Goal: Task Accomplishment & Management: Manage account settings

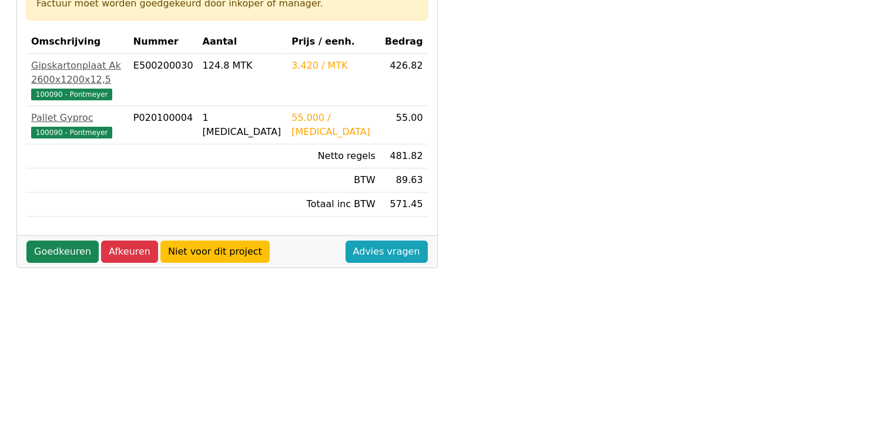
scroll to position [235, 0]
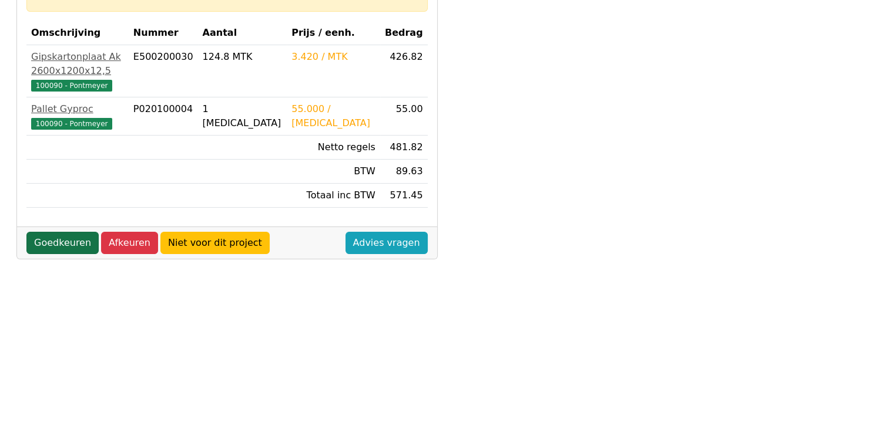
click at [63, 232] on link "Goedkeuren" at bounding box center [62, 243] width 72 height 22
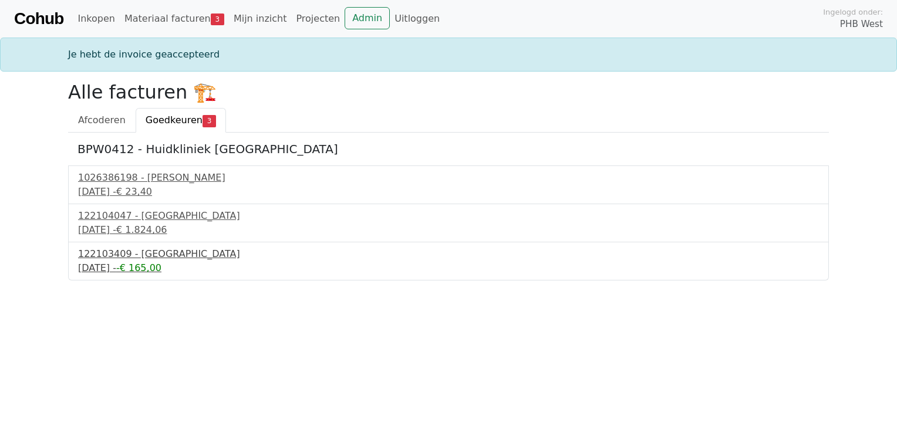
click at [136, 258] on div "122103409 - [GEOGRAPHIC_DATA]" at bounding box center [448, 254] width 741 height 14
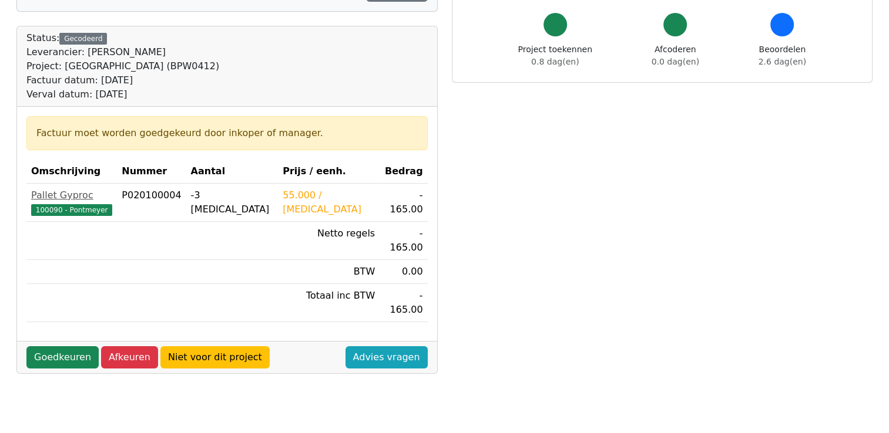
scroll to position [117, 0]
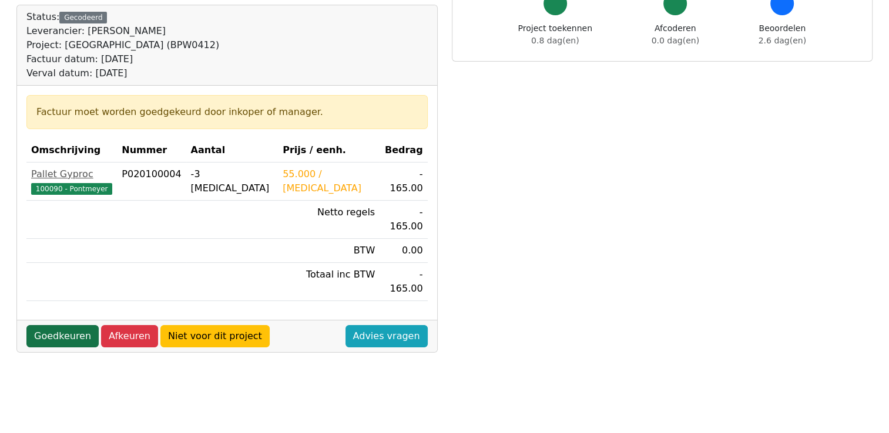
click at [64, 325] on link "Goedkeuren" at bounding box center [62, 336] width 72 height 22
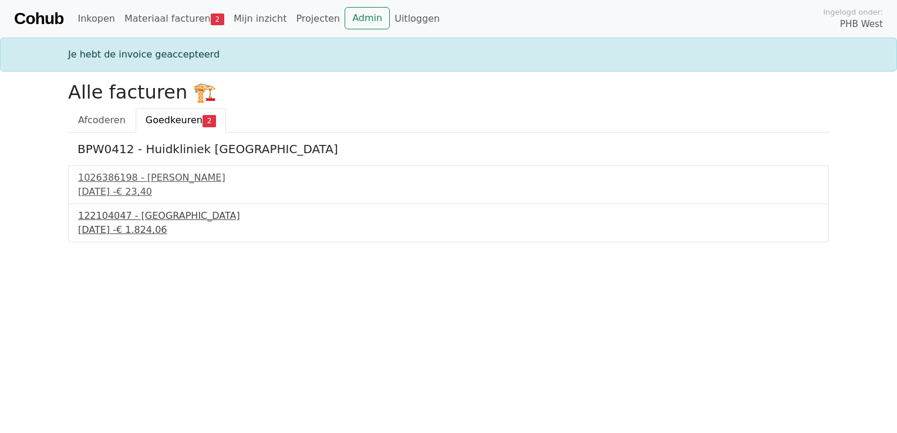
click at [120, 217] on div "122104047 - PontMeyer" at bounding box center [448, 216] width 741 height 14
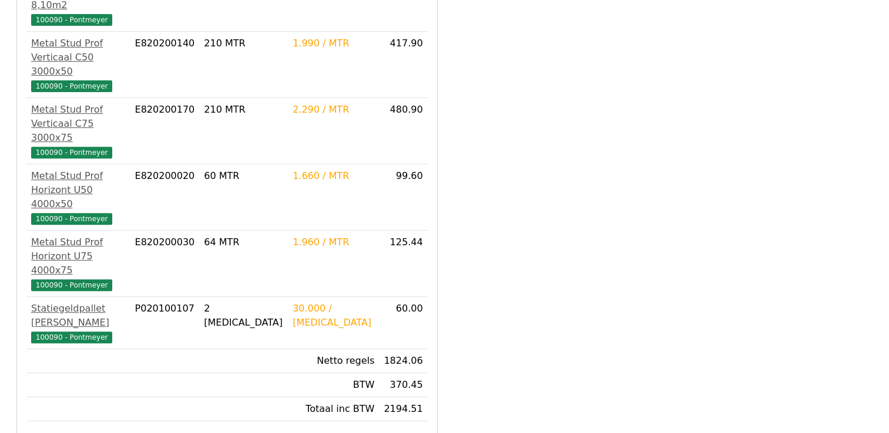
scroll to position [411, 0]
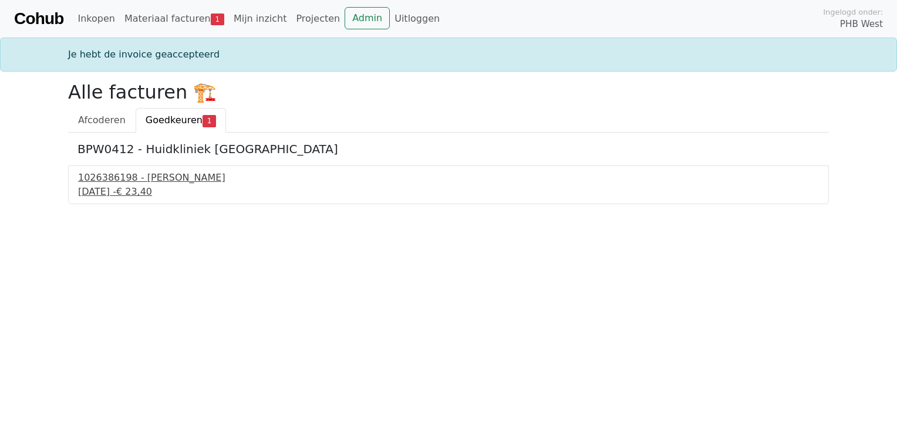
click at [145, 193] on div "[DATE] - € 23,40" at bounding box center [448, 192] width 741 height 14
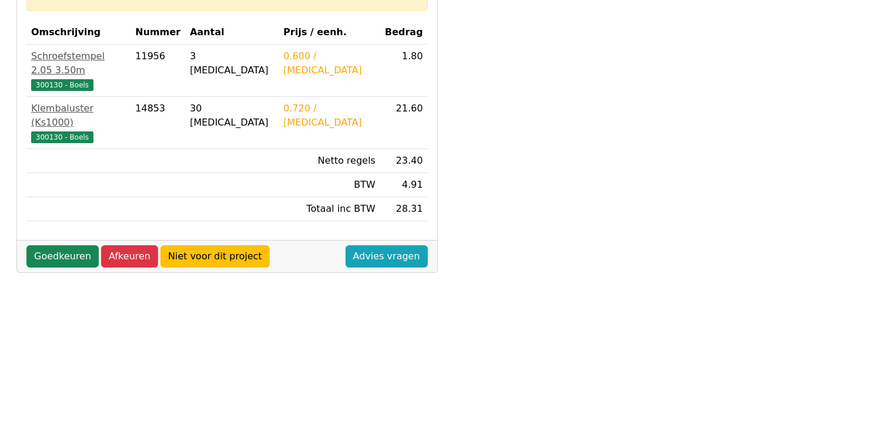
scroll to position [294, 0]
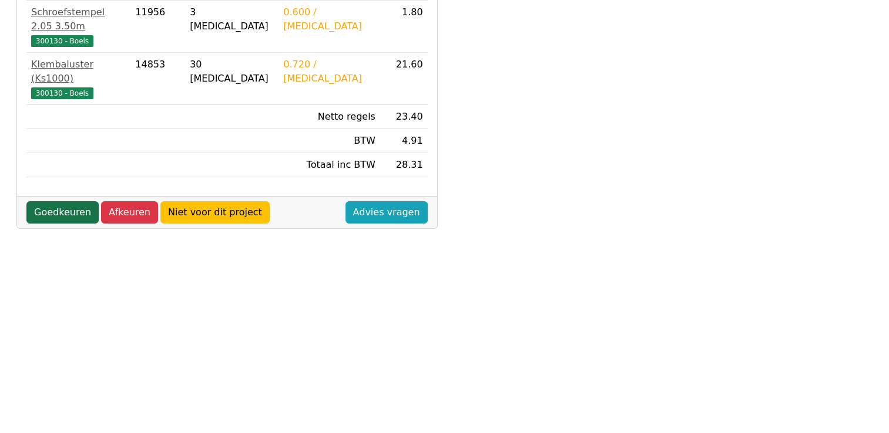
click at [63, 201] on link "Goedkeuren" at bounding box center [62, 212] width 72 height 22
